Goal: Transaction & Acquisition: Purchase product/service

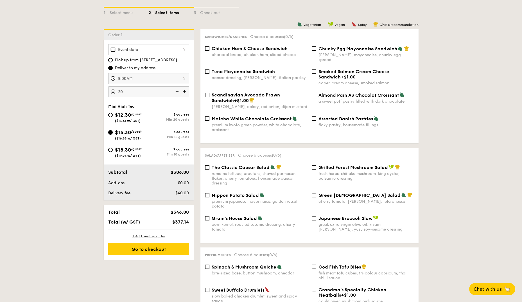
type input "20 guests"
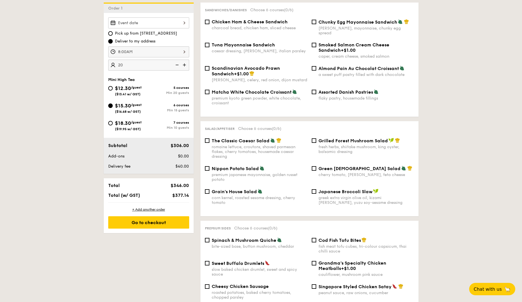
scroll to position [112, 0]
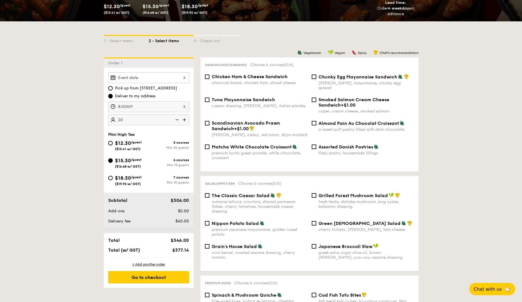
drag, startPoint x: 111, startPoint y: 143, endPoint x: 89, endPoint y: 142, distance: 22.2
click at [110, 143] on input "$12.30 /guest ($13.41 w/ GST) 5 courses Min 20 guests" at bounding box center [110, 143] width 4 height 4
radio input "true"
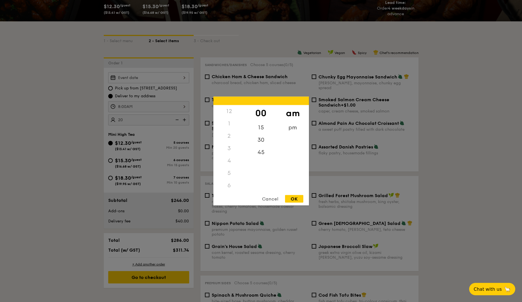
click at [148, 106] on div "8:00AM 12 1 2 3 4 5 6 7 8 9 10 11 00 15 30 45 am pm Cancel OK" at bounding box center [148, 106] width 81 height 11
click at [293, 189] on div "OK" at bounding box center [294, 199] width 18 height 8
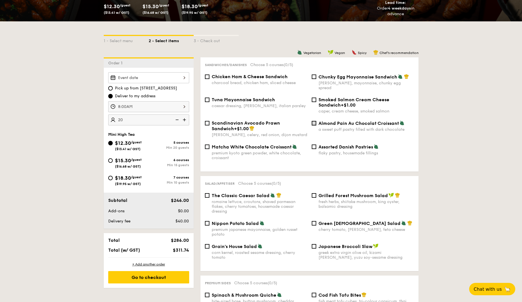
click at [316, 121] on input "Almond Pain Au Chocolat Croissant a sweet puff pastry filled with dark chocolate" at bounding box center [314, 123] width 4 height 4
checkbox input "true"
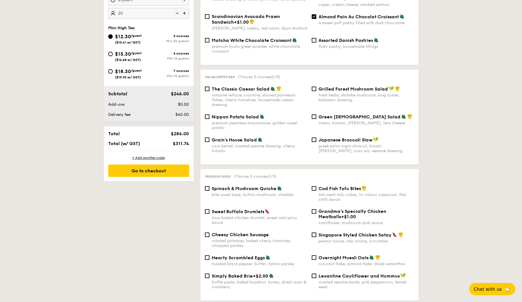
scroll to position [225, 0]
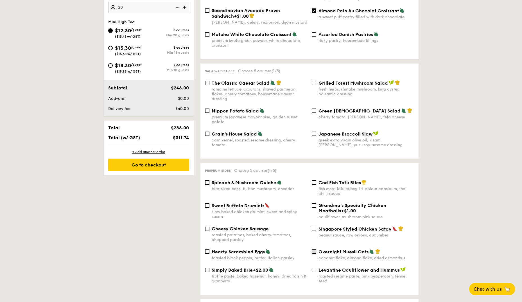
click at [315, 189] on input "Overnight Muesli Oats coconut flake, almond flake, dried osmanthus" at bounding box center [314, 251] width 4 height 4
checkbox input "true"
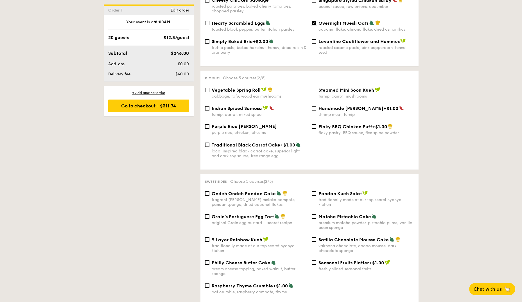
scroll to position [478, 0]
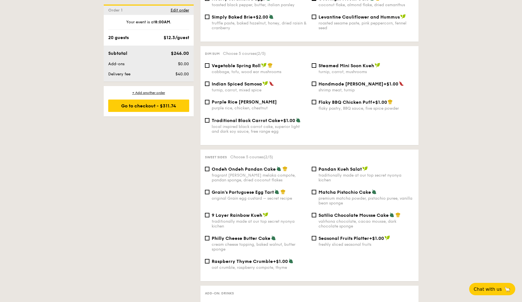
click at [311, 189] on div "Seasonal Fruits Platter +$1.00 freshly sliced seasonal fruits" at bounding box center [363, 241] width 107 height 12
click at [313, 189] on input "Seasonal Fruits Platter +$1.00 freshly sliced seasonal fruits" at bounding box center [314, 238] width 4 height 4
checkbox input "true"
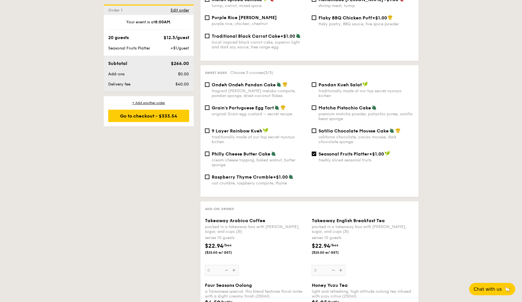
click at [235, 189] on div "Takeaway Arabica Coffee packed in a takeaway box with [PERSON_NAME], sugar, and…" at bounding box center [256, 247] width 102 height 58
click at [235, 189] on input "0" at bounding box center [222, 270] width 34 height 11
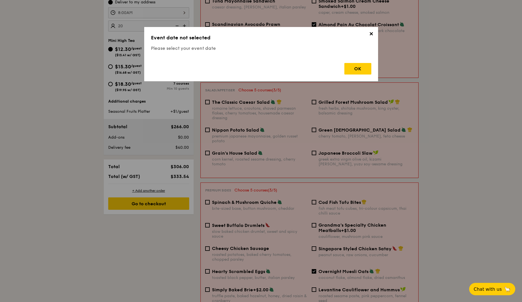
scroll to position [161, 0]
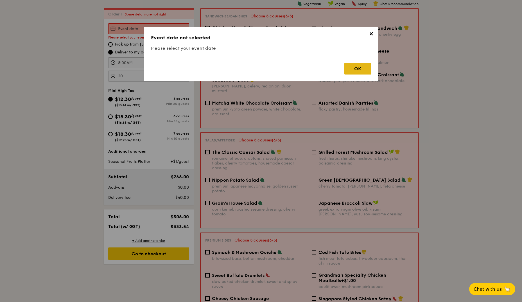
click at [342, 68] on div "OK" at bounding box center [357, 69] width 27 height 12
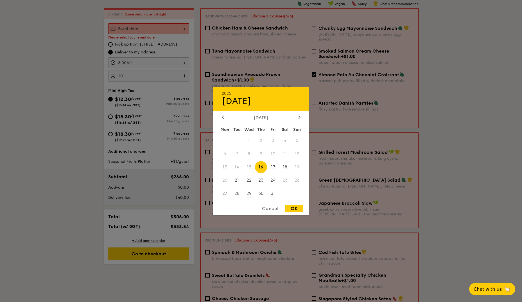
click at [159, 28] on div "2025 Oct [DATE] Tue Wed Thu Fri Sat Sun 1 2 3 4 5 6 7 8 9 10 11 12 13 14 15 16 …" at bounding box center [148, 28] width 81 height 11
click at [274, 167] on span "17" at bounding box center [273, 167] width 12 height 12
click at [299, 189] on div "OK" at bounding box center [294, 209] width 18 height 8
type input "[DATE]"
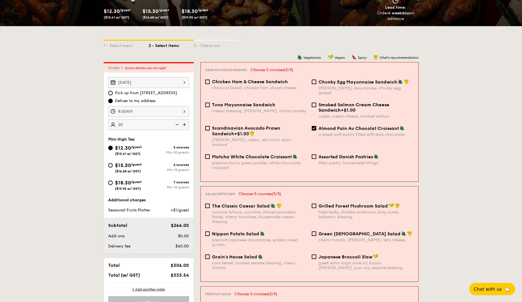
scroll to position [105, 0]
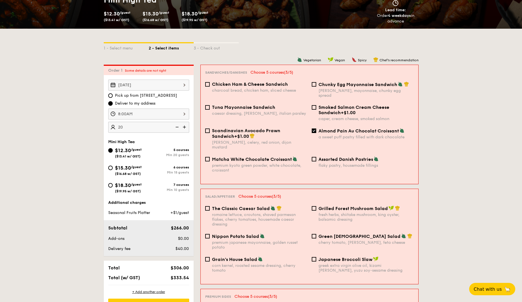
click at [315, 157] on input "Assorted Danish Pastries flaky pastry, housemade fillings" at bounding box center [314, 159] width 4 height 4
checkbox input "true"
click at [207, 157] on input "Matcha White Chocolate Croissant premium kyoto green powder, white chocolate, c…" at bounding box center [207, 159] width 4 height 4
checkbox input "true"
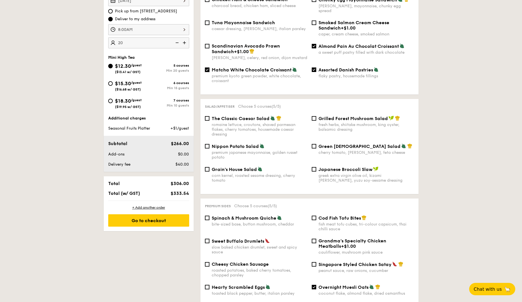
scroll to position [218, 0]
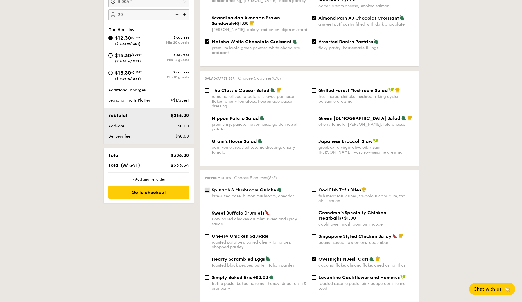
click at [206, 188] on input "Spinach & Mushroom Quiche bite-sized base, button mushroom, cheddar" at bounding box center [207, 190] width 4 height 4
checkbox input "true"
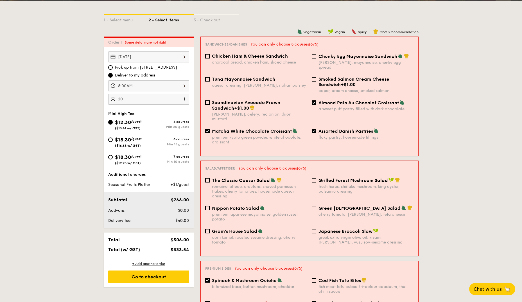
scroll to position [105, 0]
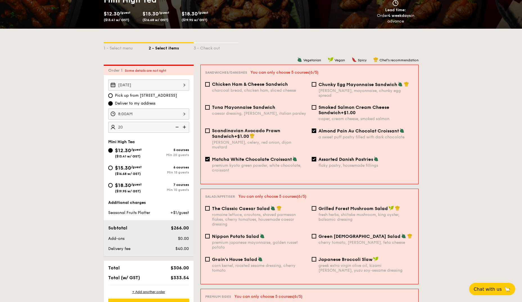
click at [314, 157] on input "Assorted Danish Pastries flaky pastry, housemade fillings" at bounding box center [314, 159] width 4 height 4
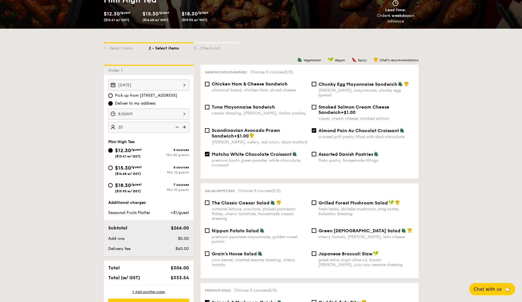
click at [319, 152] on span "Assorted Danish Pastries" at bounding box center [346, 154] width 55 height 5
click at [316, 152] on input "Assorted Danish Pastries flaky pastry, housemade fillings" at bounding box center [314, 154] width 4 height 4
checkbox input "true"
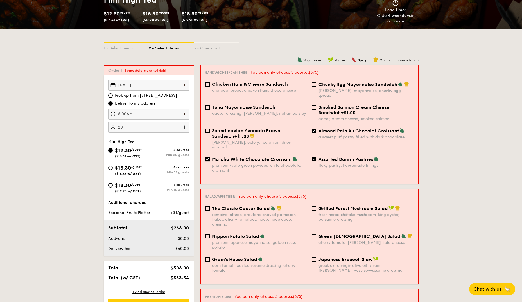
click at [209, 157] on input "Matcha White Chocolate Croissant premium kyoto green powder, white chocolate, c…" at bounding box center [207, 159] width 4 height 4
checkbox input "false"
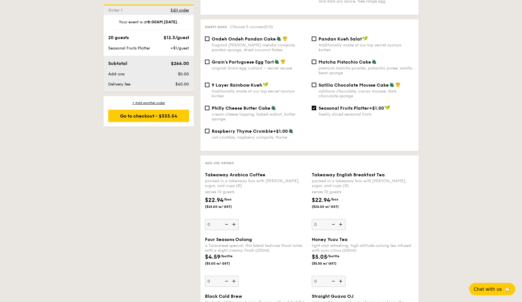
scroll to position [611, 0]
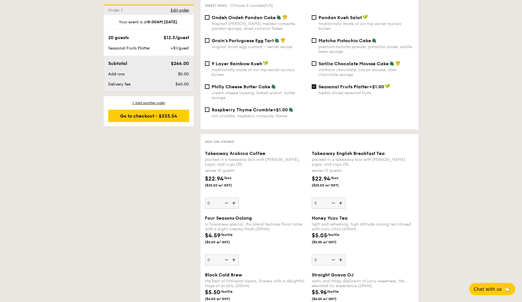
click at [234, 189] on img at bounding box center [234, 203] width 8 height 11
click at [234, 189] on input "0" at bounding box center [222, 203] width 34 height 11
type input "1"
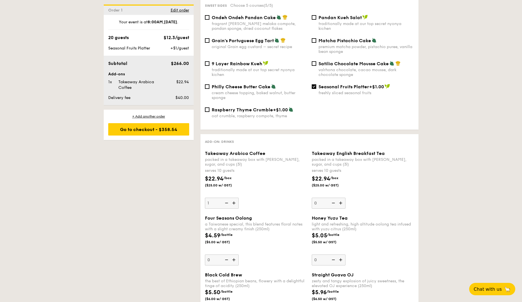
click at [342, 189] on img at bounding box center [341, 203] width 8 height 11
click at [342, 189] on input "0" at bounding box center [329, 203] width 34 height 11
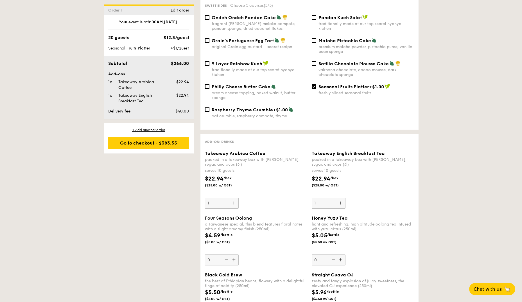
click at [342, 187] on div "1 - Select menu 2 - Select items 3 - Check out Order 1 [DATE] Pick up from [STR…" at bounding box center [261, 68] width 522 height 1090
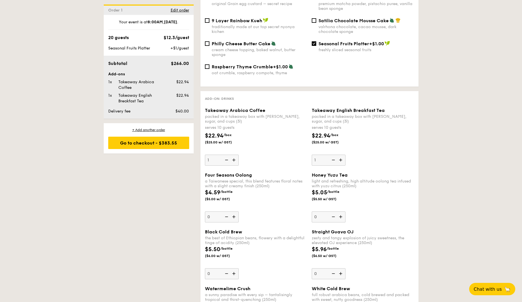
scroll to position [667, 0]
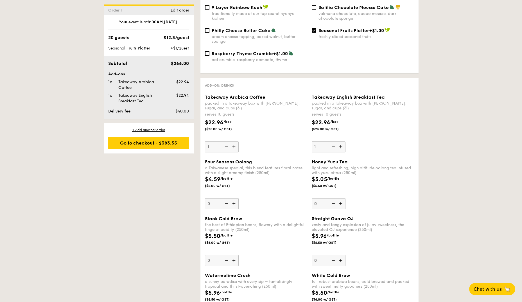
click at [332, 141] on img at bounding box center [333, 146] width 8 height 11
click at [332, 141] on input "1" at bounding box center [329, 146] width 34 height 11
type input "0"
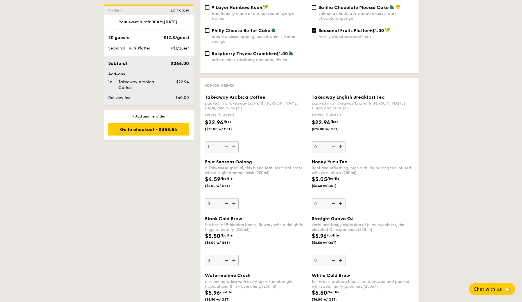
click at [342, 135] on div "1 - Select menu 2 - Select items 3 - Check out Order 1 [DATE] Pick up from [STR…" at bounding box center [261, 11] width 522 height 1090
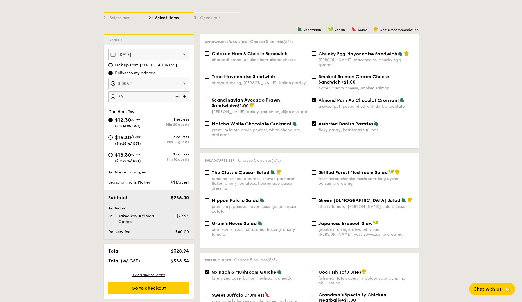
scroll to position [133, 0]
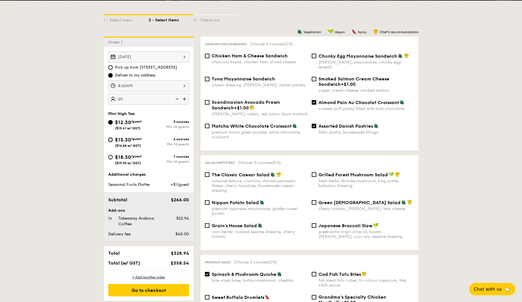
click at [112, 140] on input "$15.30 /guest ($16.68 w/ GST) 6 courses Min 15 guests" at bounding box center [110, 139] width 4 height 4
radio input "true"
checkbox input "false"
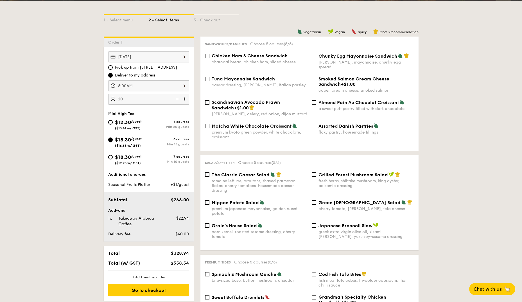
checkbox input "false"
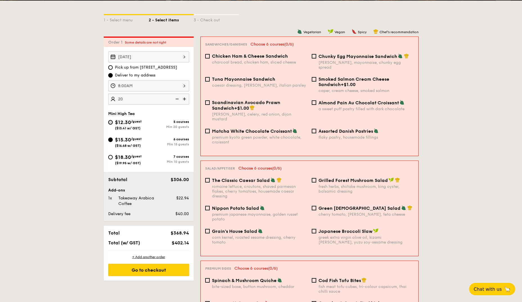
click at [112, 123] on input "$12.30 /guest ($13.41 w/ GST) 5 courses Min 20 guests" at bounding box center [110, 122] width 4 height 4
radio input "true"
click at [314, 100] on input "Almond Pain Au Chocolat Croissant a sweet puff pastry filled with dark chocolate" at bounding box center [314, 102] width 4 height 4
checkbox input "true"
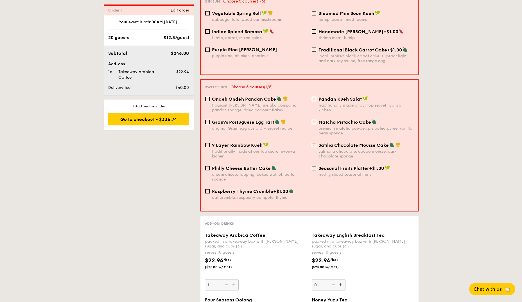
scroll to position [534, 0]
